Goal: Task Accomplishment & Management: Manage account settings

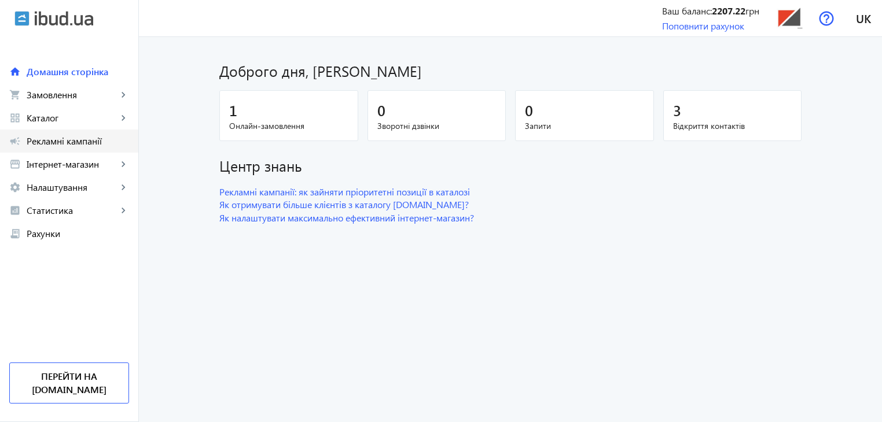
click at [61, 142] on span "Рекламні кампанії" at bounding box center [78, 141] width 102 height 12
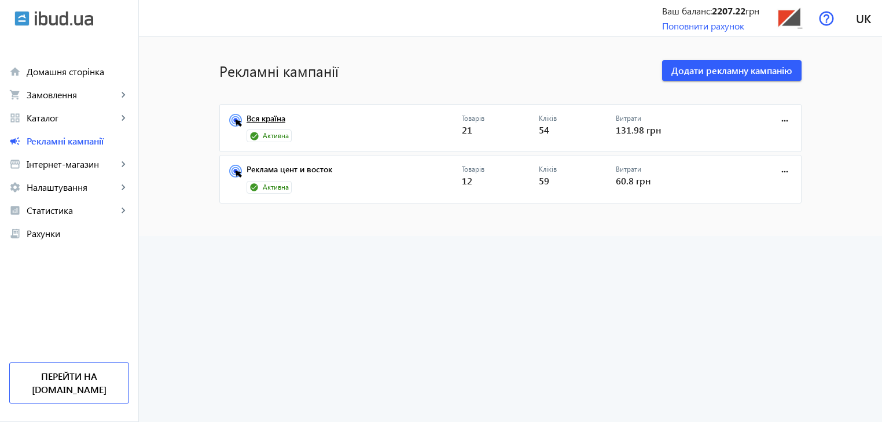
click at [252, 119] on link "Вся країна" at bounding box center [353, 122] width 215 height 16
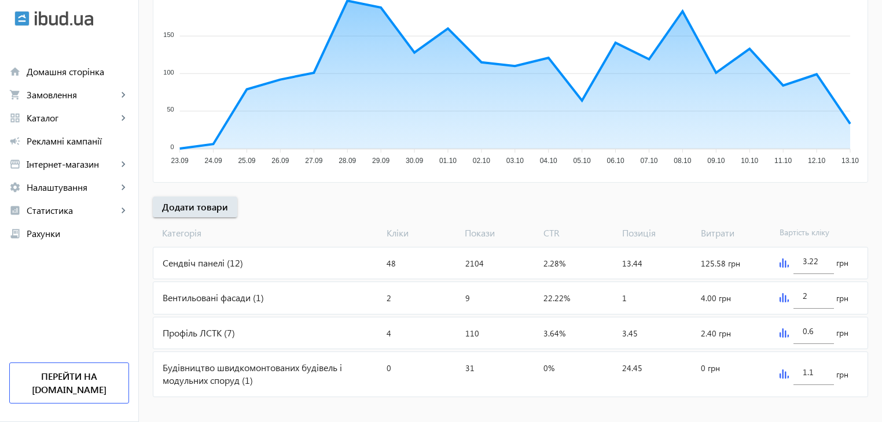
scroll to position [254, 0]
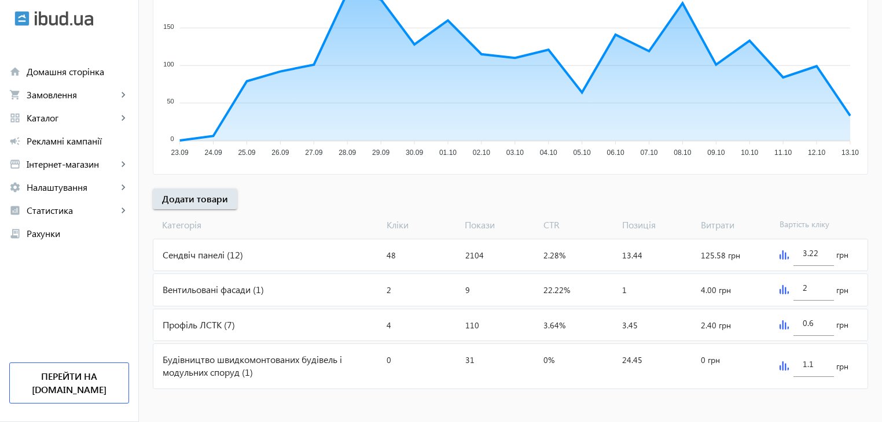
click at [211, 254] on div "Сендвіч панелі (12)" at bounding box center [267, 254] width 228 height 31
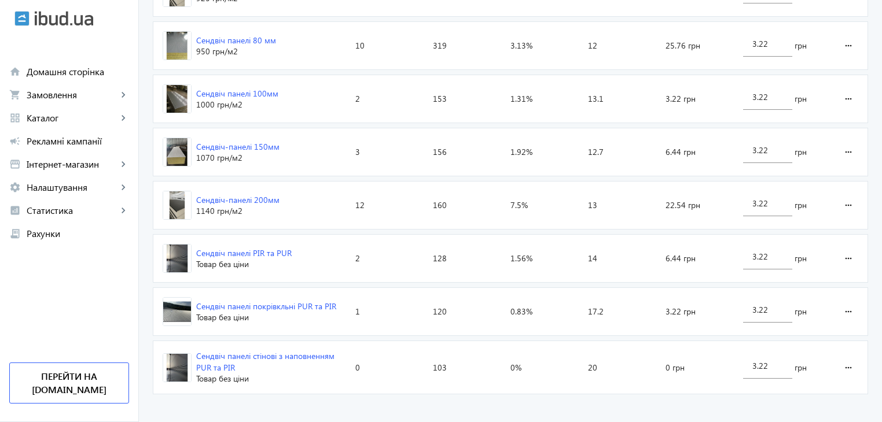
scroll to position [705, 0]
